Goal: Information Seeking & Learning: Learn about a topic

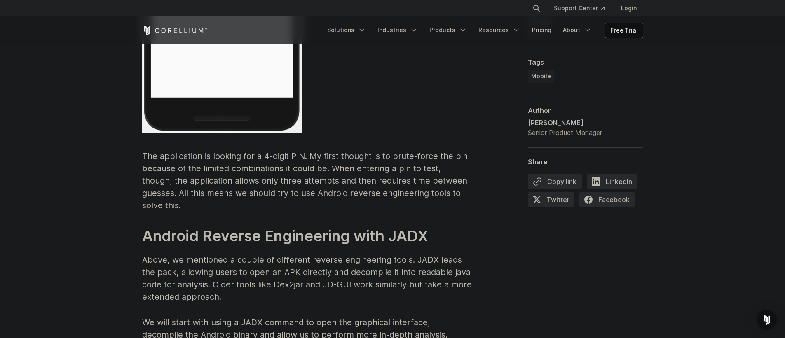
scroll to position [2016, 0]
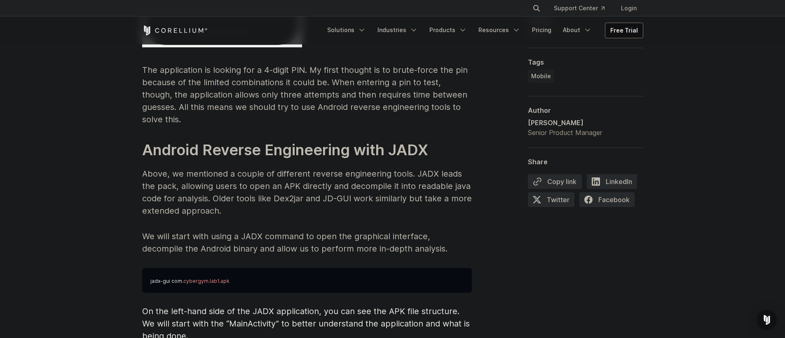
click at [142, 168] on p "Above, we mentioned a couple of different reverse engineering tools. JADX leads…" at bounding box center [306, 192] width 329 height 49
drag, startPoint x: 142, startPoint y: 159, endPoint x: 243, endPoint y: 159, distance: 100.1
click at [243, 168] on p "Above, we mentioned a couple of different reverse engineering tools. JADX leads…" at bounding box center [306, 192] width 329 height 49
drag, startPoint x: 243, startPoint y: 159, endPoint x: 358, endPoint y: 162, distance: 115.8
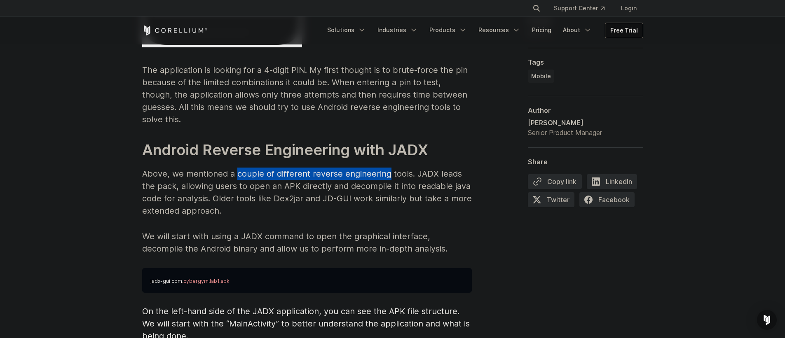
click at [358, 168] on p "Above, we mentioned a couple of different reverse engineering tools. JADX leads…" at bounding box center [306, 192] width 329 height 49
drag, startPoint x: 358, startPoint y: 162, endPoint x: 410, endPoint y: 164, distance: 51.9
click at [410, 168] on p "Above, we mentioned a couple of different reverse engineering tools. JADX leads…" at bounding box center [306, 192] width 329 height 49
click at [411, 168] on p "Above, we mentioned a couple of different reverse engineering tools. JADX leads…" at bounding box center [306, 192] width 329 height 49
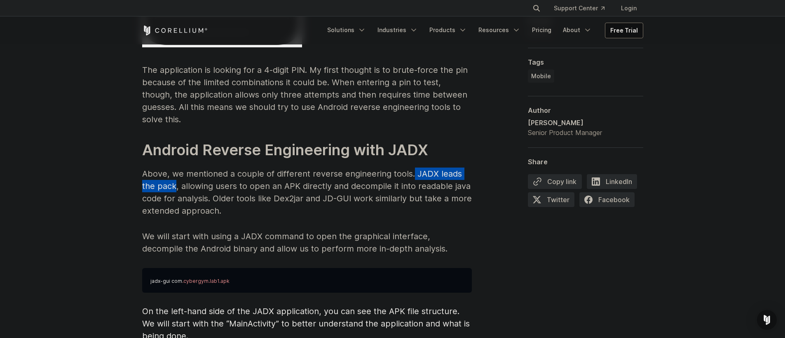
drag, startPoint x: 411, startPoint y: 164, endPoint x: 162, endPoint y: 173, distance: 248.5
click at [163, 173] on p "Above, we mentioned a couple of different reverse engineering tools. JADX leads…" at bounding box center [306, 192] width 329 height 49
click at [162, 173] on p "Above, we mentioned a couple of different reverse engineering tools. JADX leads…" at bounding box center [306, 192] width 329 height 49
click at [201, 172] on p "Above, we mentioned a couple of different reverse engineering tools. JADX leads…" at bounding box center [306, 192] width 329 height 49
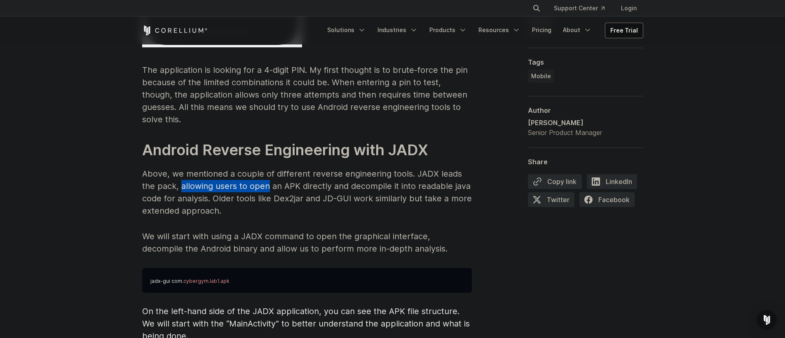
drag, startPoint x: 201, startPoint y: 172, endPoint x: 254, endPoint y: 177, distance: 53.3
click at [254, 177] on p "Above, we mentioned a couple of different reverse engineering tools. JADX leads…" at bounding box center [306, 192] width 329 height 49
drag, startPoint x: 254, startPoint y: 177, endPoint x: 195, endPoint y: 177, distance: 58.9
click at [195, 177] on p "Above, we mentioned a couple of different reverse engineering tools. JADX leads…" at bounding box center [306, 192] width 329 height 49
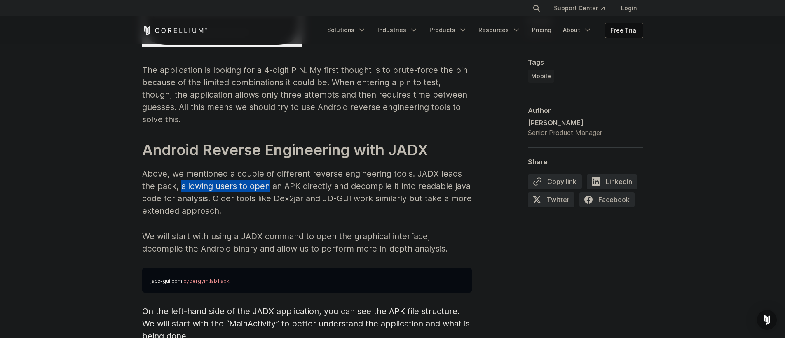
click at [195, 177] on p "Above, we mentioned a couple of different reverse engineering tools. JADX leads…" at bounding box center [306, 192] width 329 height 49
drag, startPoint x: 195, startPoint y: 177, endPoint x: 336, endPoint y: 178, distance: 141.7
click at [336, 178] on p "Above, we mentioned a couple of different reverse engineering tools. JADX leads…" at bounding box center [306, 192] width 329 height 49
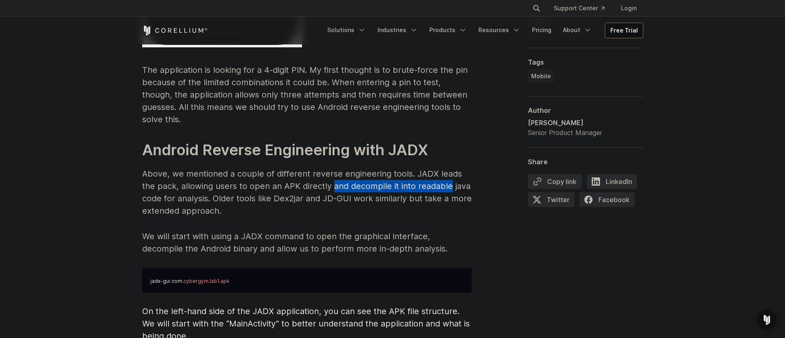
drag, startPoint x: 336, startPoint y: 178, endPoint x: 426, endPoint y: 178, distance: 89.8
click at [426, 178] on p "Above, we mentioned a couple of different reverse engineering tools. JADX leads…" at bounding box center [306, 192] width 329 height 49
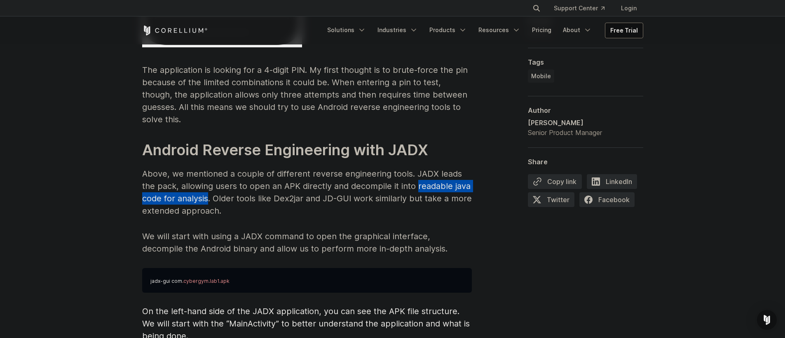
drag, startPoint x: 426, startPoint y: 178, endPoint x: 203, endPoint y: 180, distance: 223.7
click at [203, 180] on p "Above, we mentioned a couple of different reverse engineering tools. JADX leads…" at bounding box center [306, 192] width 329 height 49
click at [222, 184] on p "Above, we mentioned a couple of different reverse engineering tools. JADX leads…" at bounding box center [306, 192] width 329 height 49
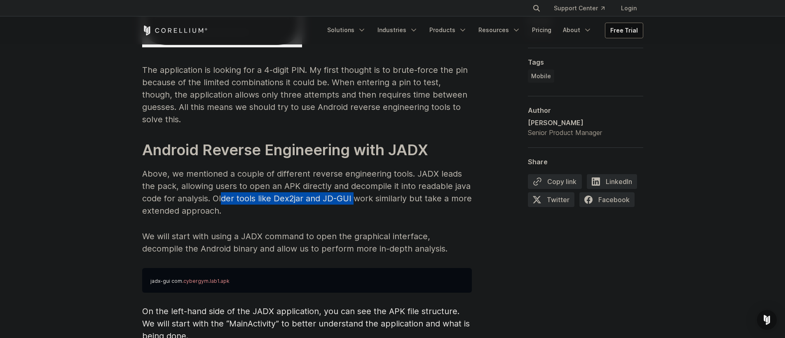
drag, startPoint x: 222, startPoint y: 184, endPoint x: 356, endPoint y: 188, distance: 134.3
click at [356, 188] on p "Above, we mentioned a couple of different reverse engineering tools. JADX leads…" at bounding box center [306, 192] width 329 height 49
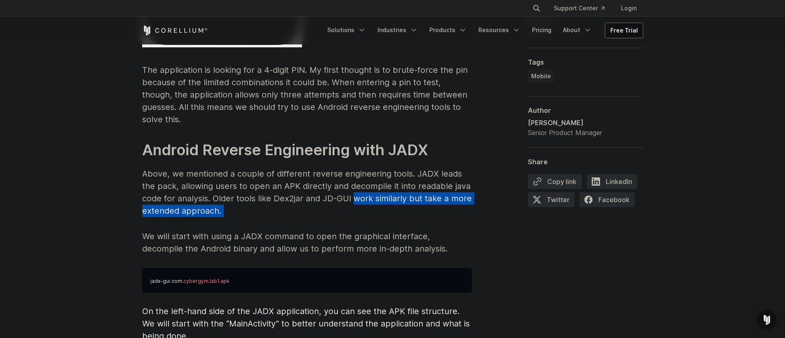
drag, startPoint x: 356, startPoint y: 188, endPoint x: 268, endPoint y: 194, distance: 88.4
click at [268, 194] on p "Above, we mentioned a couple of different reverse engineering tools. JADX leads…" at bounding box center [306, 192] width 329 height 49
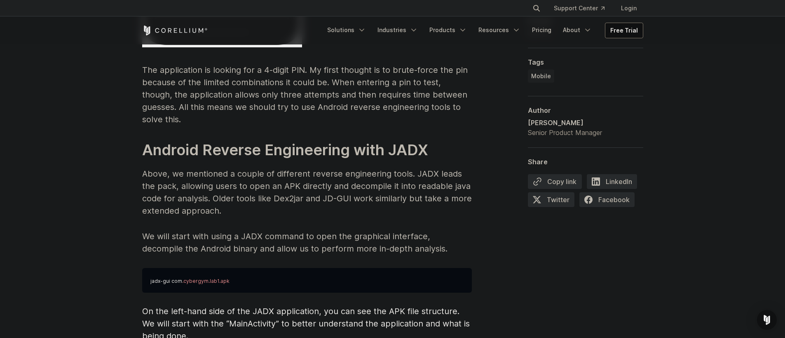
click at [217, 230] on p "We will start with using a JADX command to open the graphical interface, decomp…" at bounding box center [306, 242] width 329 height 25
drag, startPoint x: 217, startPoint y: 226, endPoint x: 294, endPoint y: 227, distance: 77.4
click at [293, 230] on p "We will start with using a JADX command to open the graphical interface, decomp…" at bounding box center [306, 242] width 329 height 25
click at [294, 230] on p "We will start with using a JADX command to open the graphical interface, decomp…" at bounding box center [306, 242] width 329 height 25
